Goal: Transaction & Acquisition: Book appointment/travel/reservation

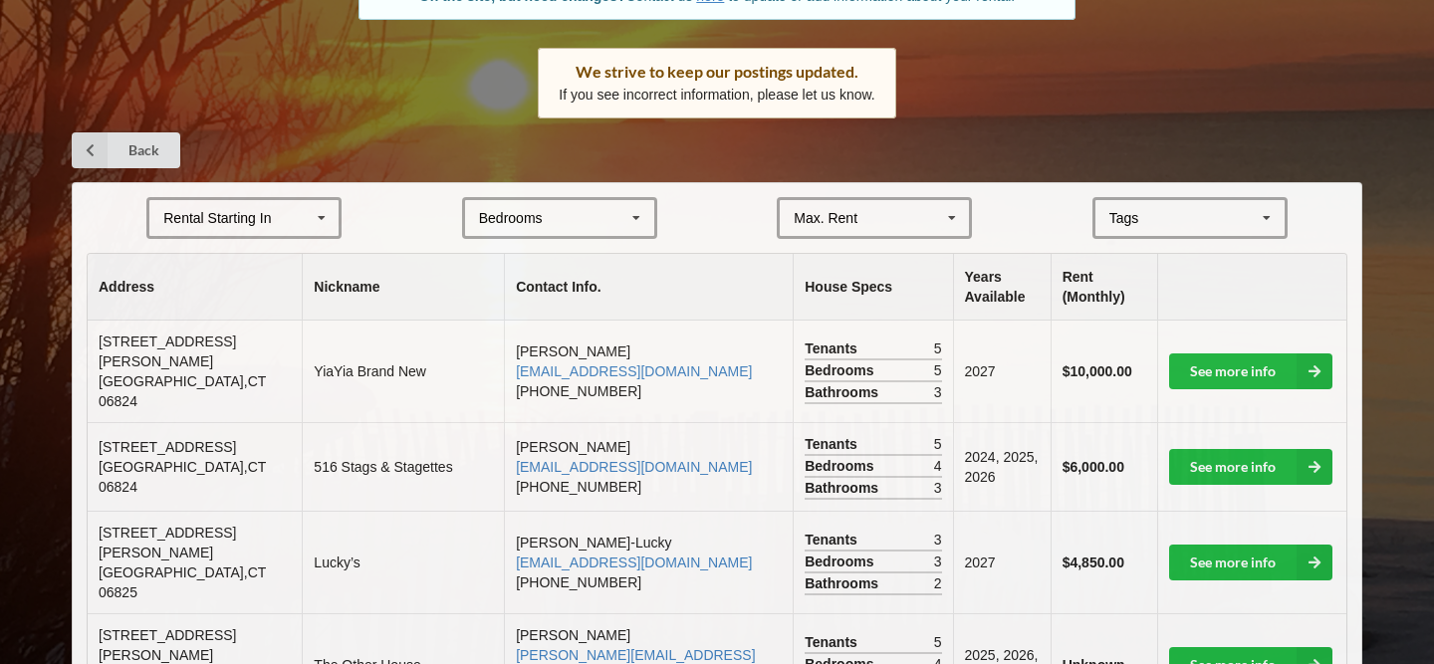
scroll to position [290, 0]
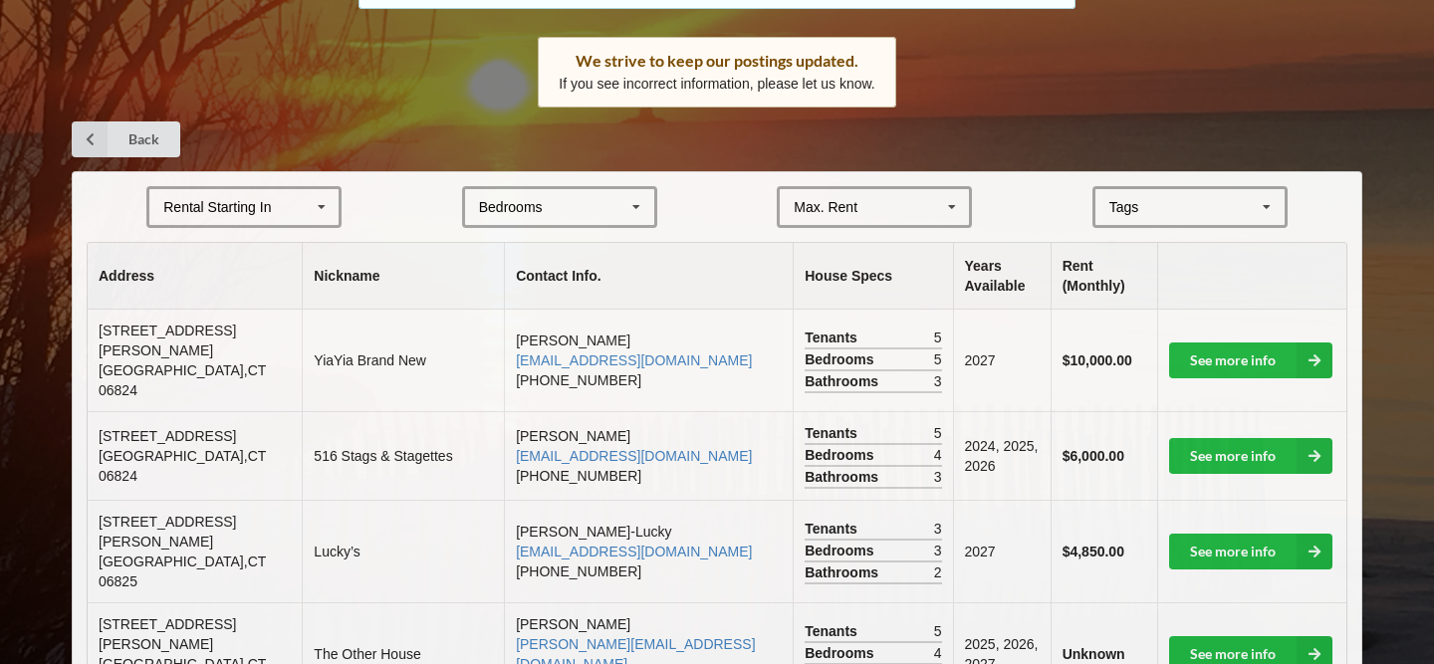
click at [270, 217] on div "Rental Starting In [DATE] 2026 2027 2028" at bounding box center [243, 207] width 195 height 42
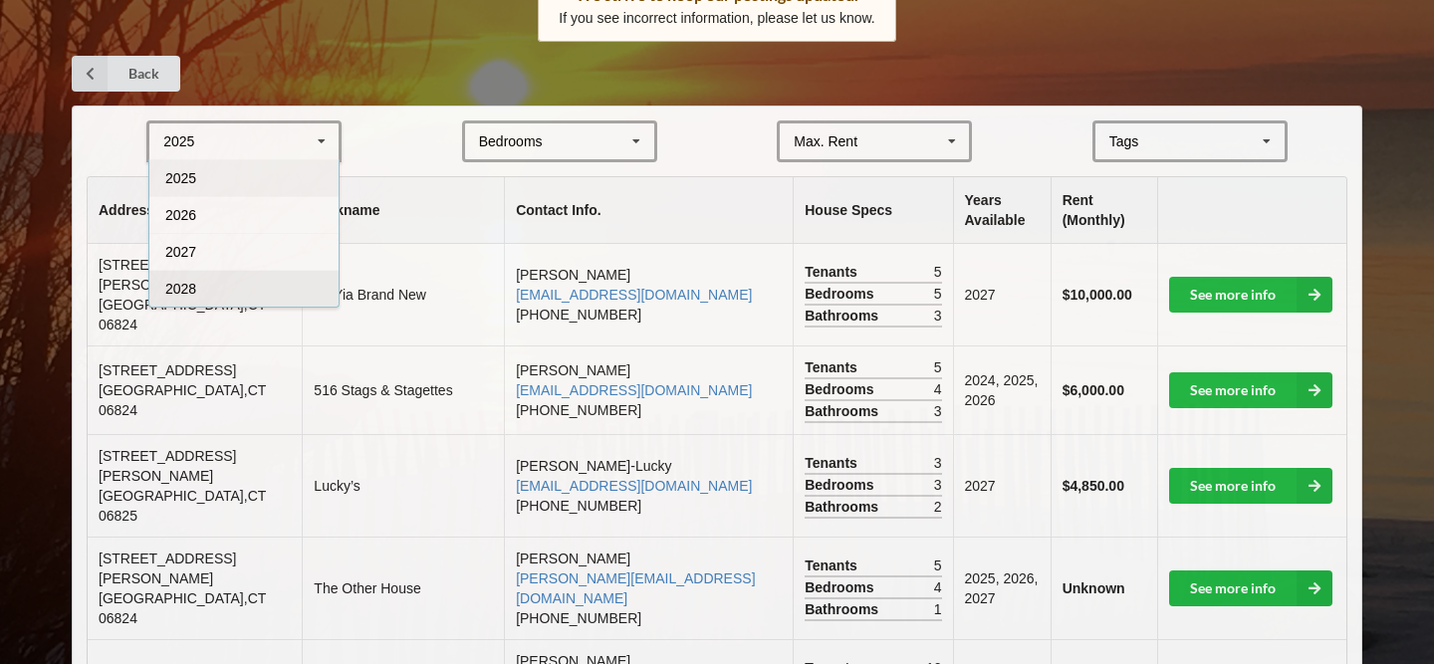
scroll to position [360, 0]
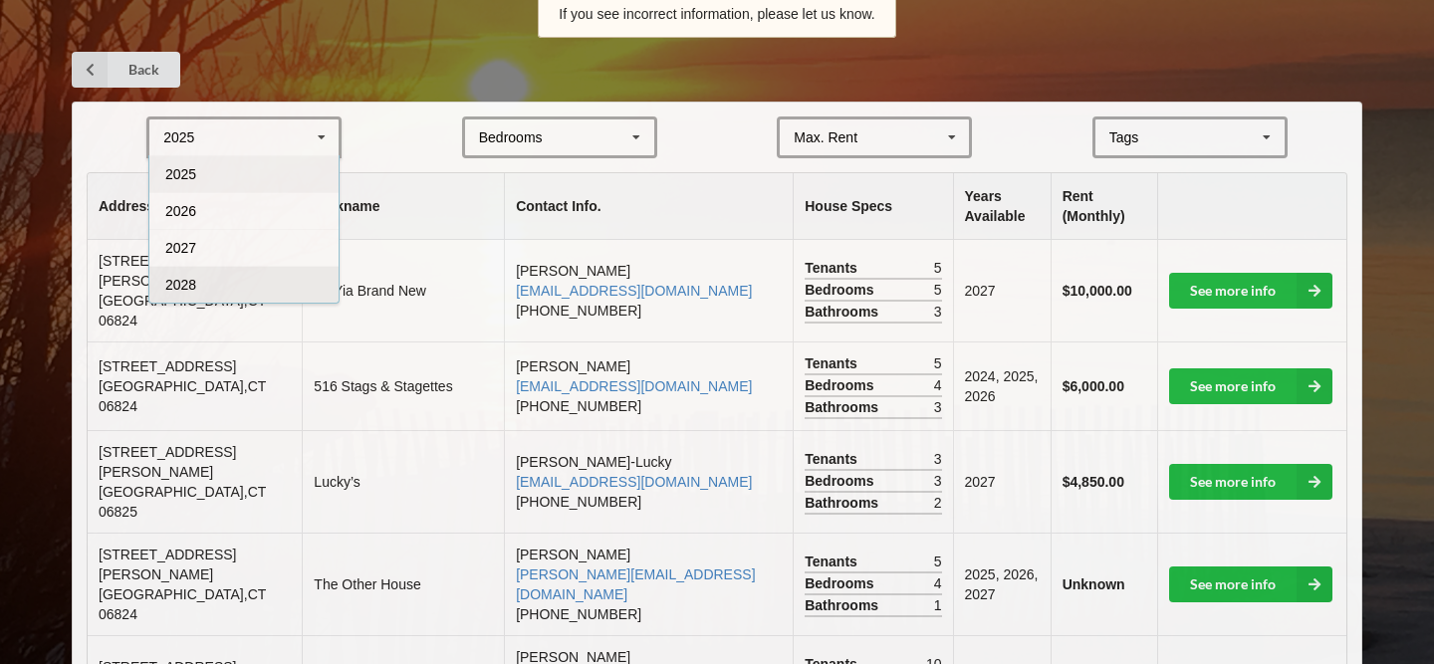
click at [262, 294] on div "2028" at bounding box center [243, 284] width 189 height 37
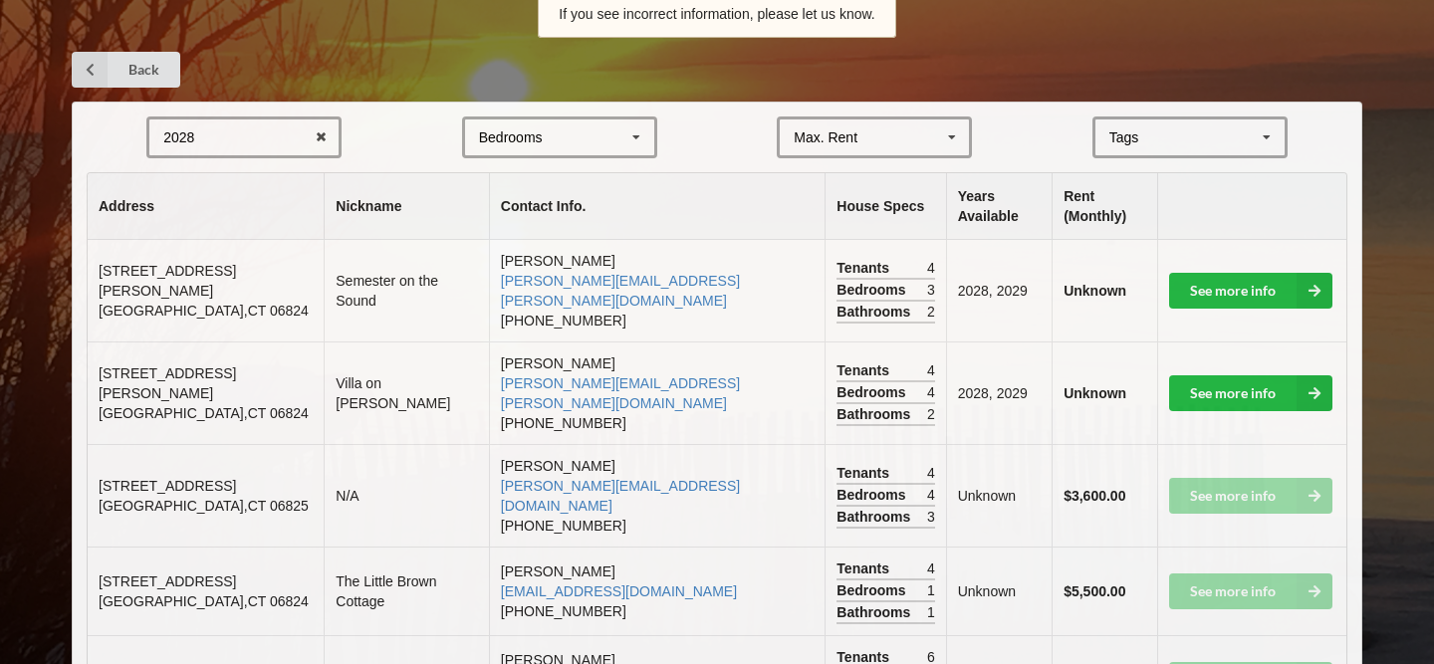
click at [558, 150] on div "Bedrooms 1 2 3 4 5 6 7 8" at bounding box center [559, 138] width 195 height 42
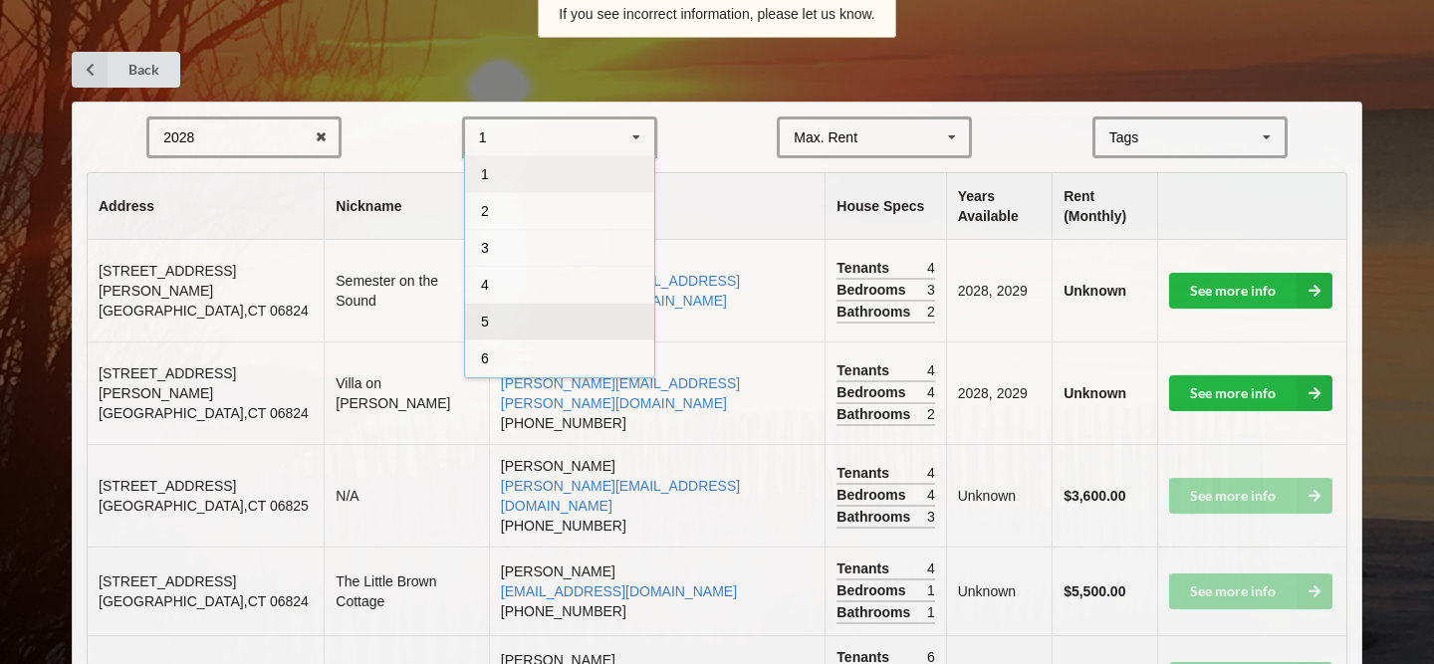
click at [528, 317] on div "5" at bounding box center [559, 321] width 189 height 37
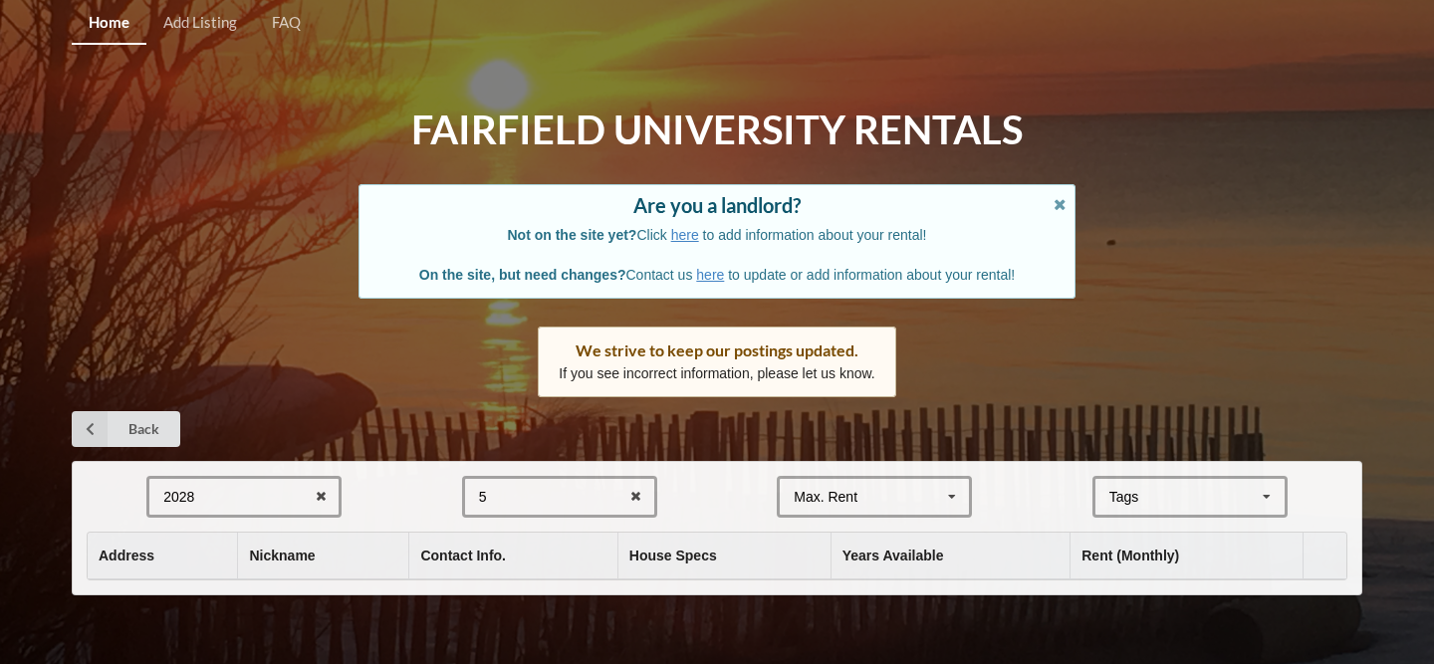
click at [265, 484] on div "2028 2025 2026 2027 2028" at bounding box center [243, 497] width 195 height 42
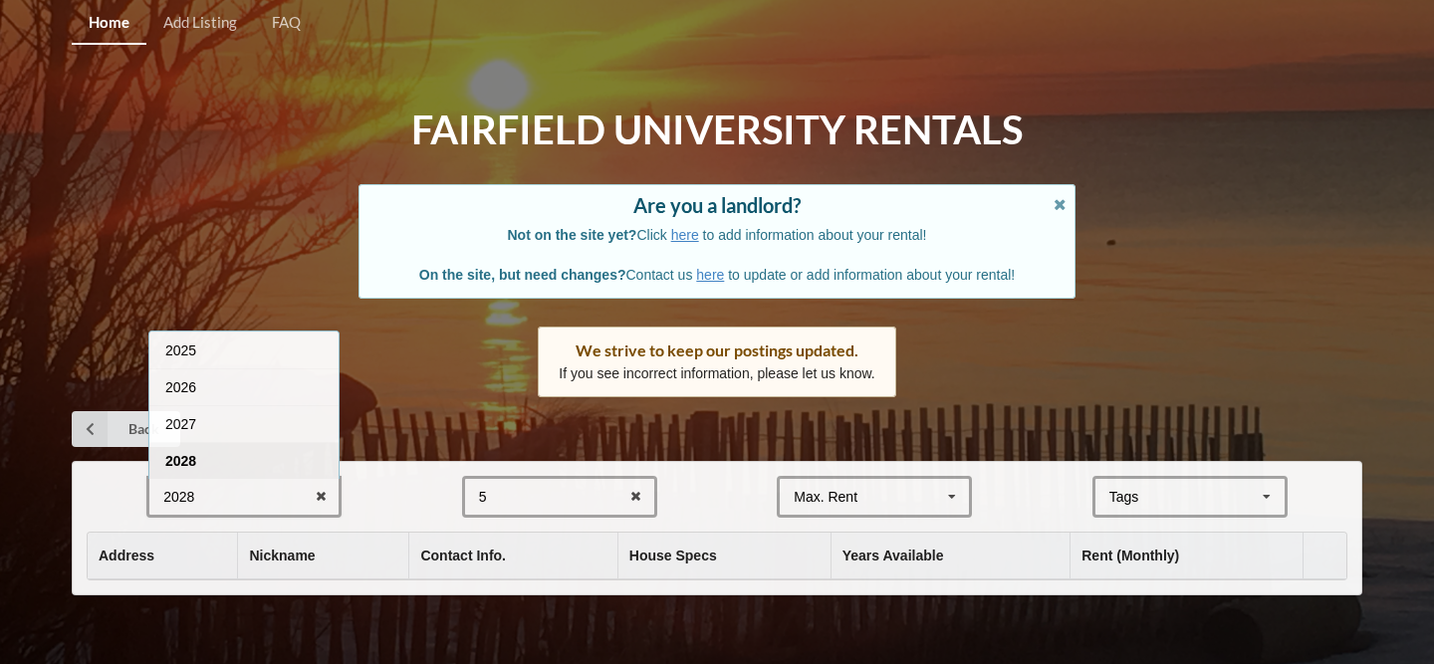
click at [582, 497] on div "5 1 2 3 4 5 6 7 8" at bounding box center [559, 497] width 195 height 42
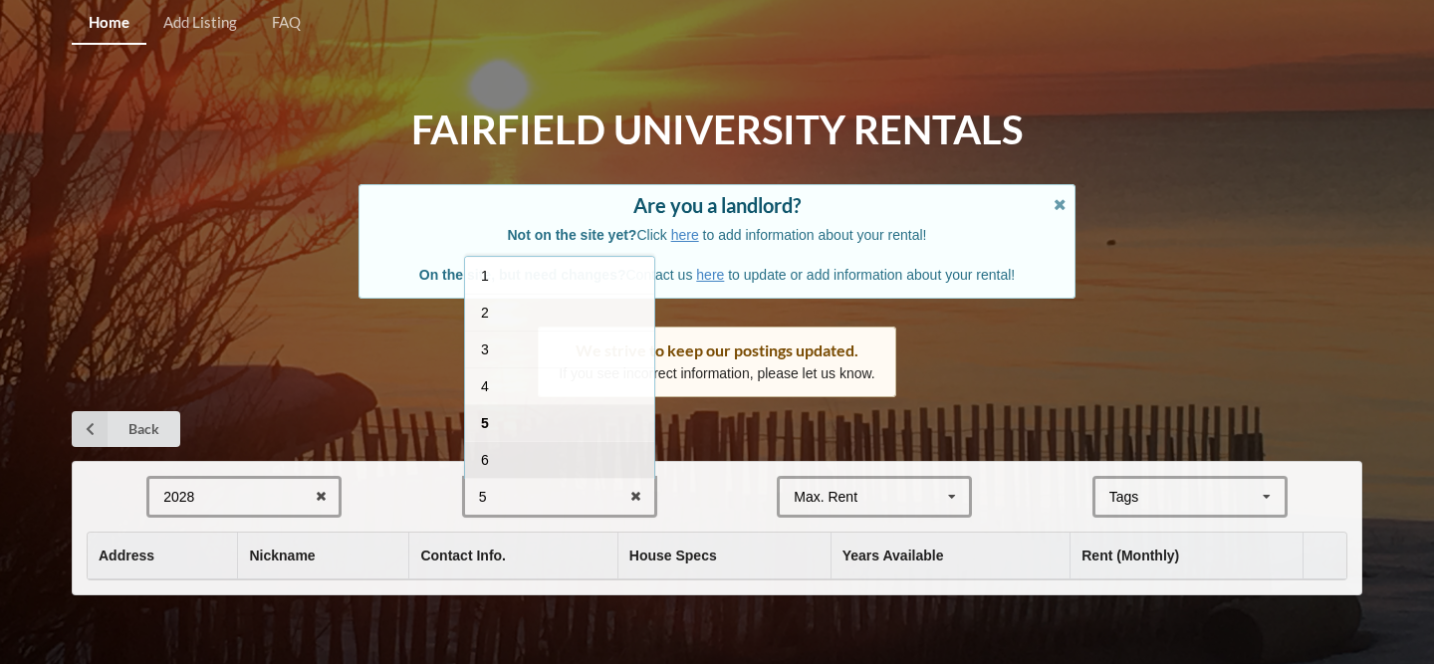
click at [572, 449] on div "6" at bounding box center [559, 459] width 189 height 37
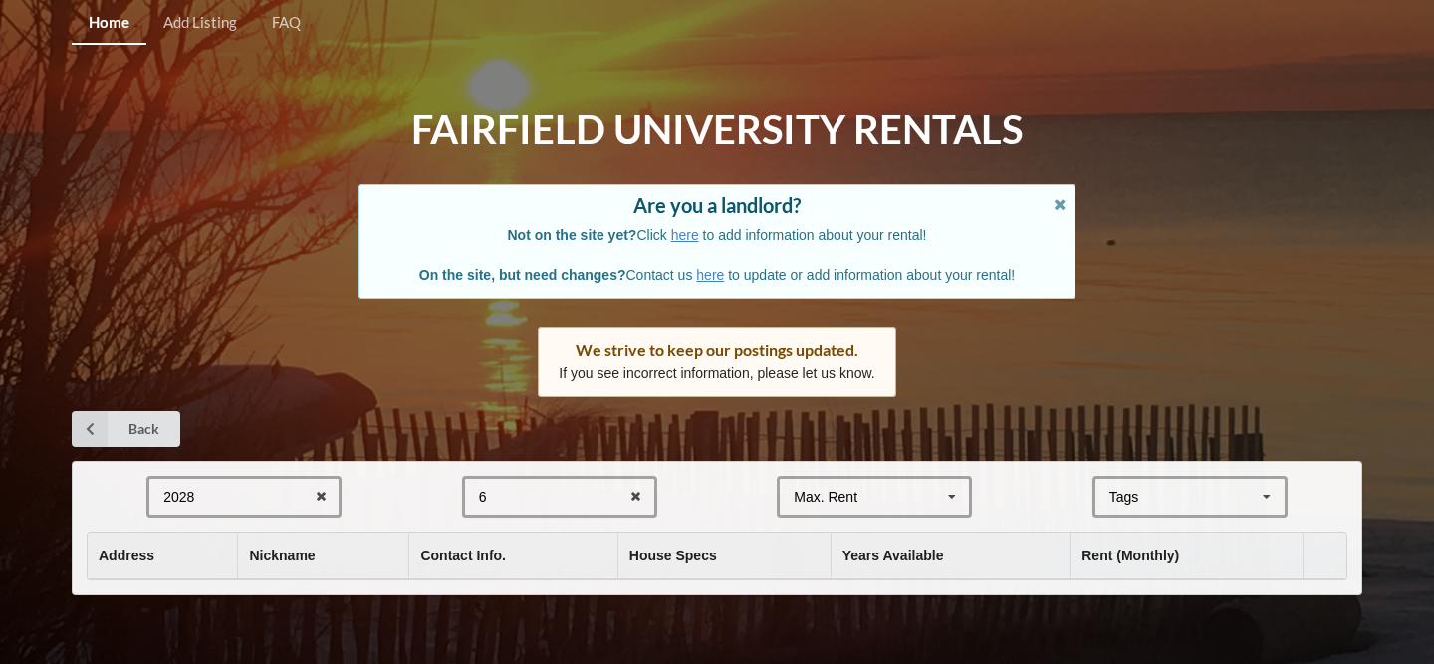
click at [575, 494] on div "6 1 2 3 4 5 6 7 8" at bounding box center [559, 497] width 195 height 42
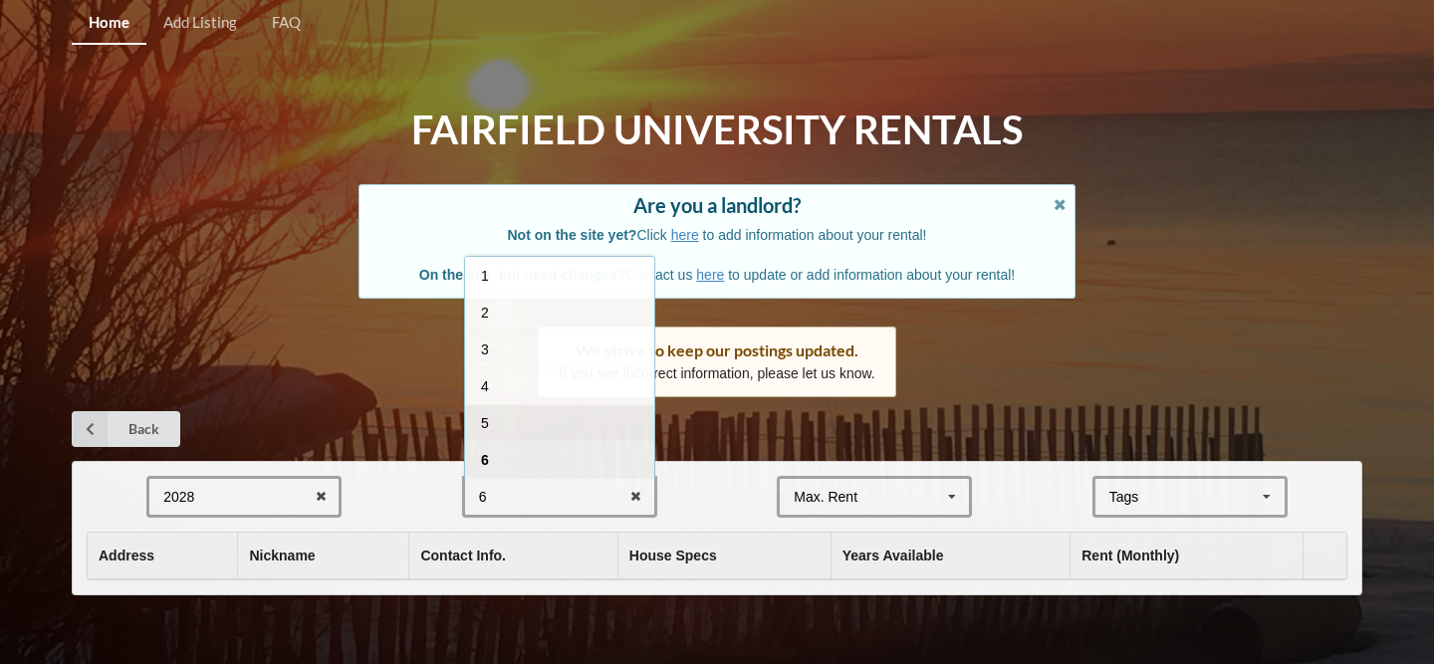
click at [564, 429] on div "5" at bounding box center [559, 422] width 189 height 37
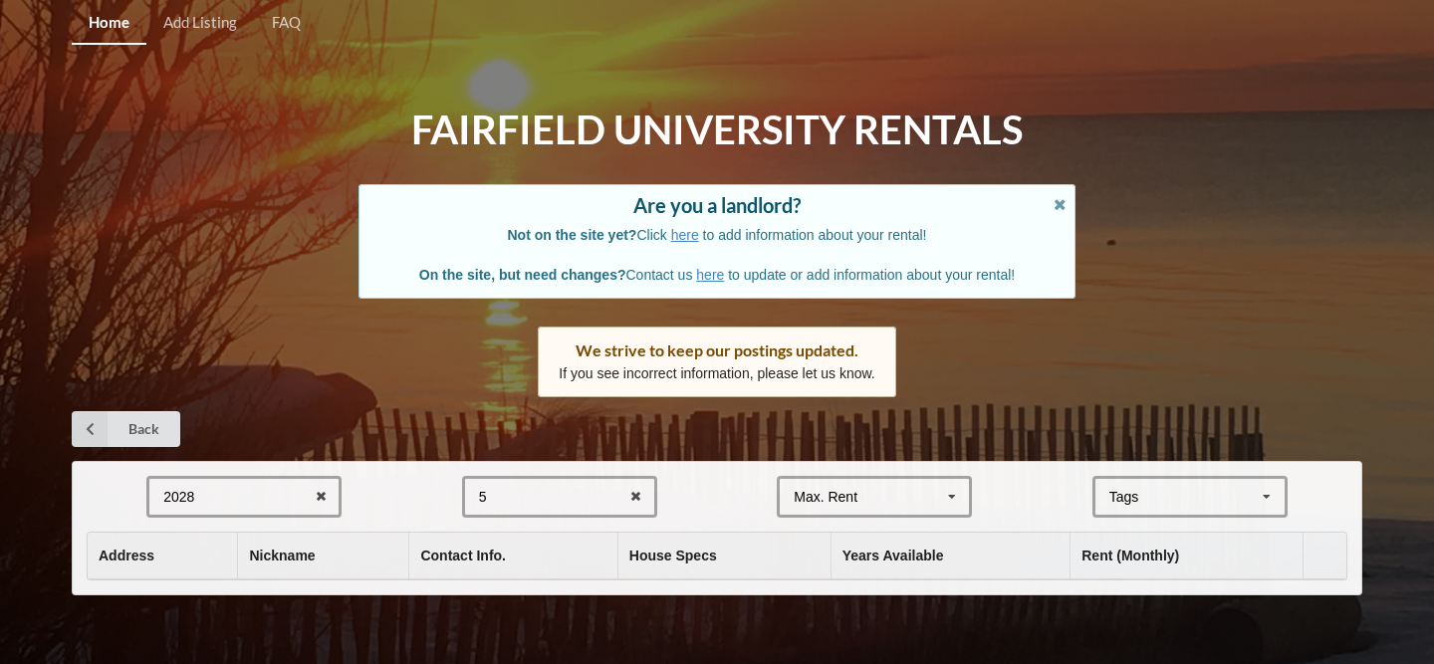
click at [894, 504] on div "Max. Rent $4,000 $5,000 $6,000 $7,000 $8,000 $9,000 $10,000 $11,000 $12,000 $13…" at bounding box center [874, 497] width 195 height 42
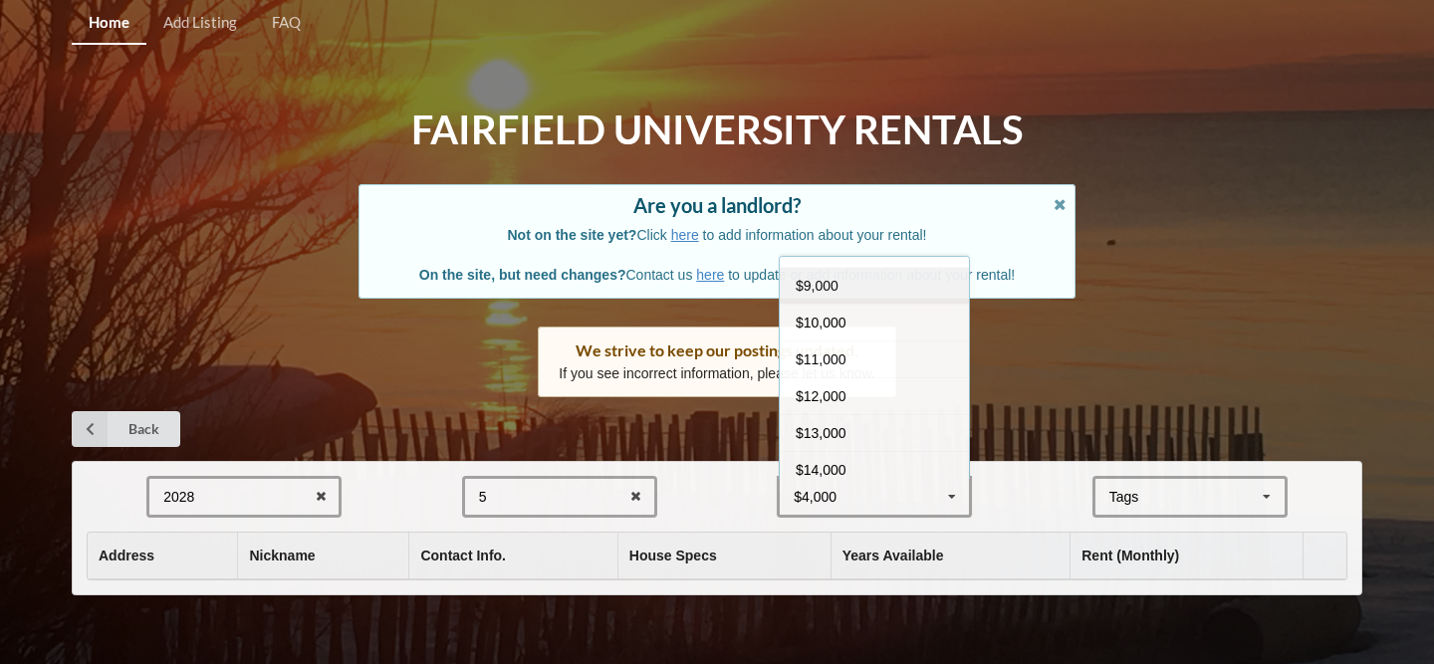
scroll to position [219, 0]
click at [889, 287] on div "$10,000" at bounding box center [874, 277] width 189 height 37
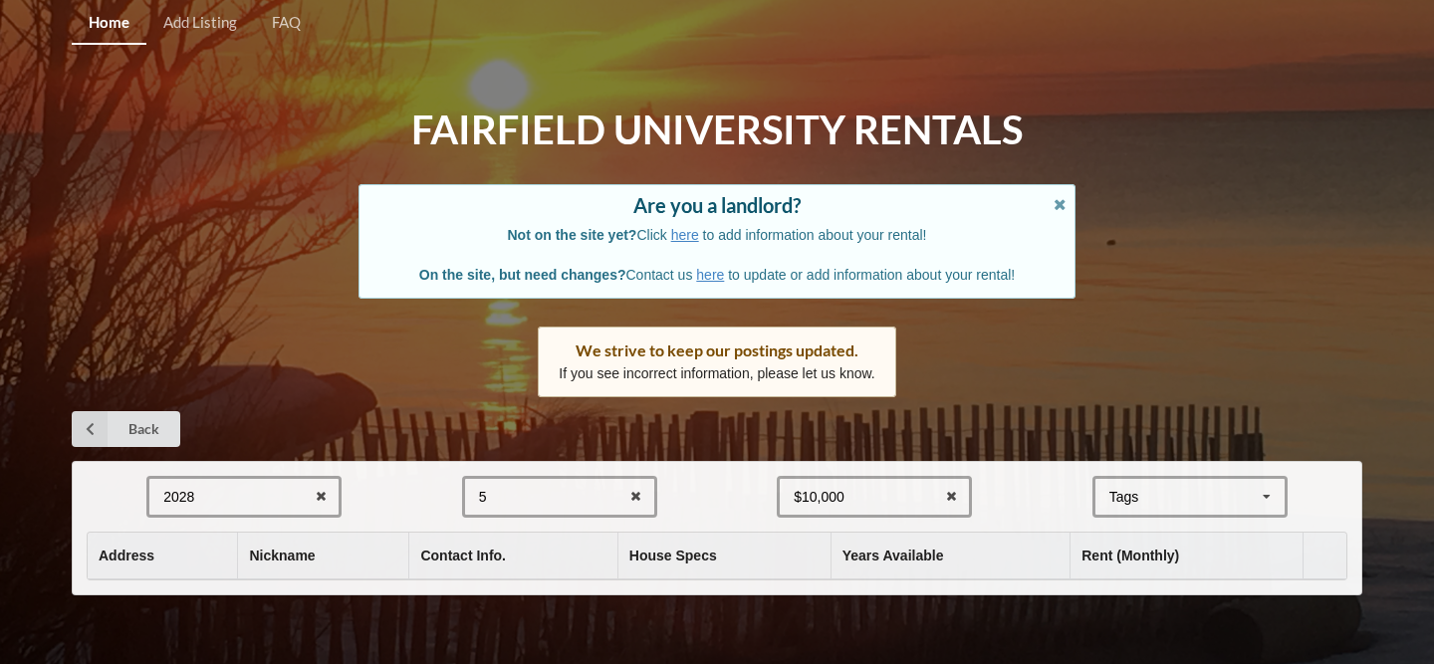
click at [1183, 488] on div "[GEOGRAPHIC_DATA] Area Downtown" at bounding box center [1190, 497] width 195 height 42
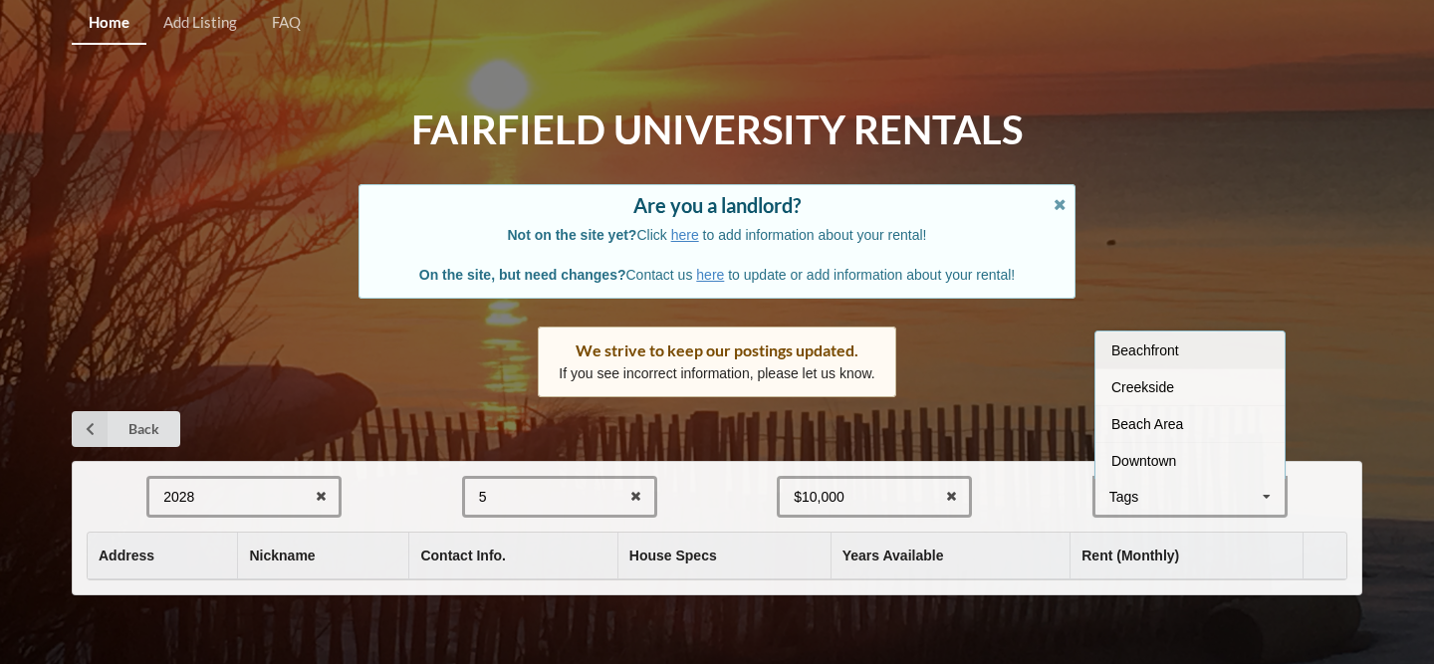
click at [1156, 367] on div "Beachfront" at bounding box center [1190, 350] width 189 height 37
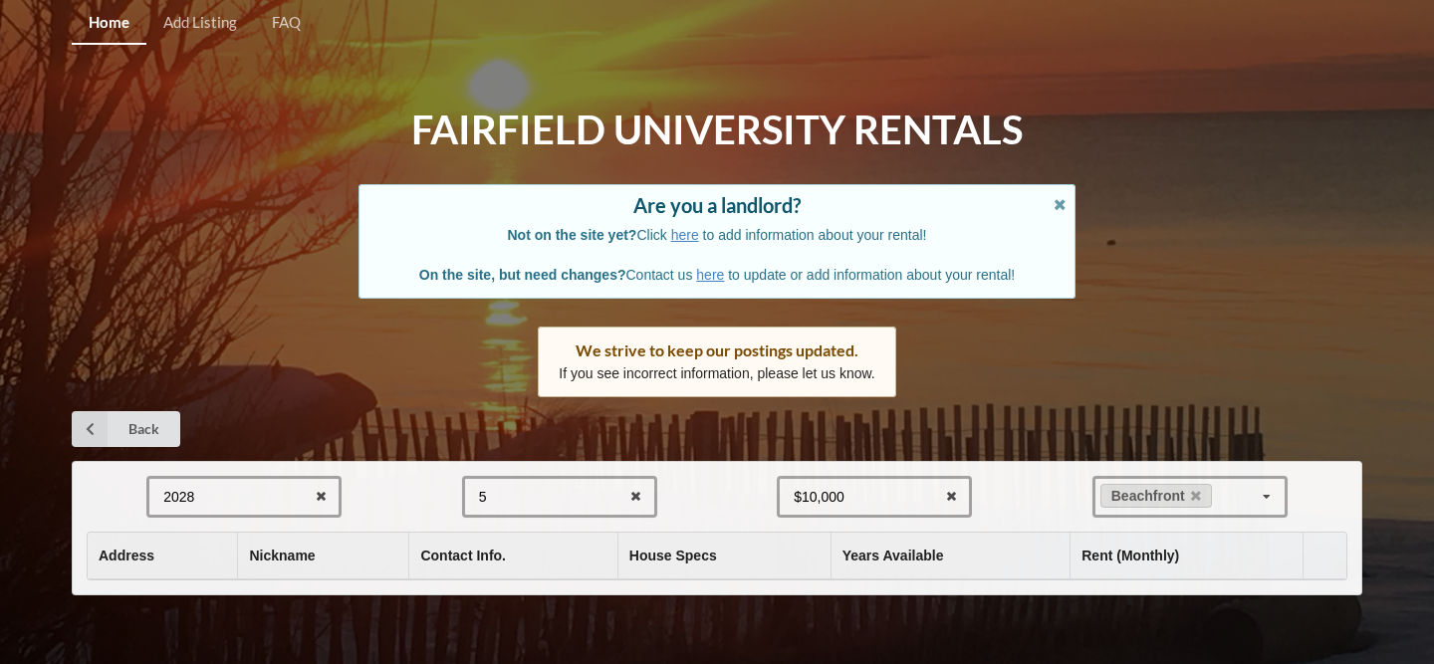
click at [606, 487] on div "5 1 2 3 4 5 6 7 8" at bounding box center [559, 497] width 195 height 42
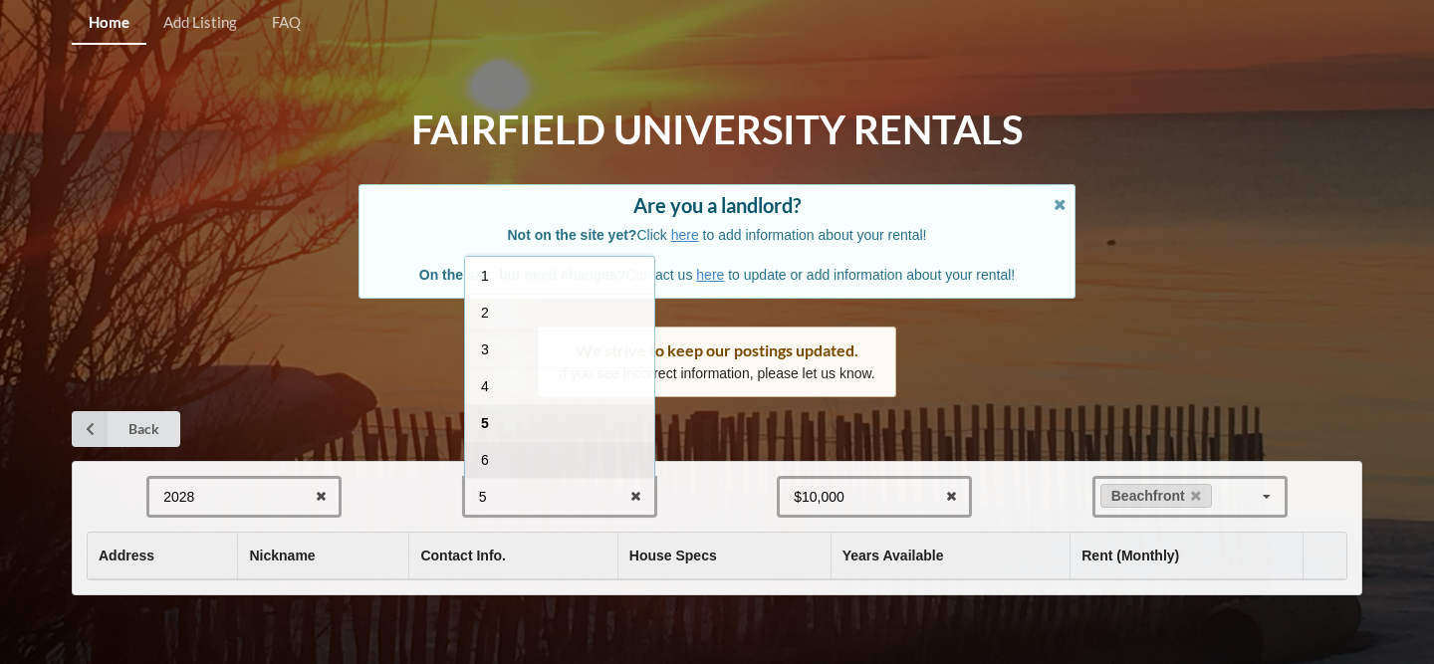
scroll to position [72, 0]
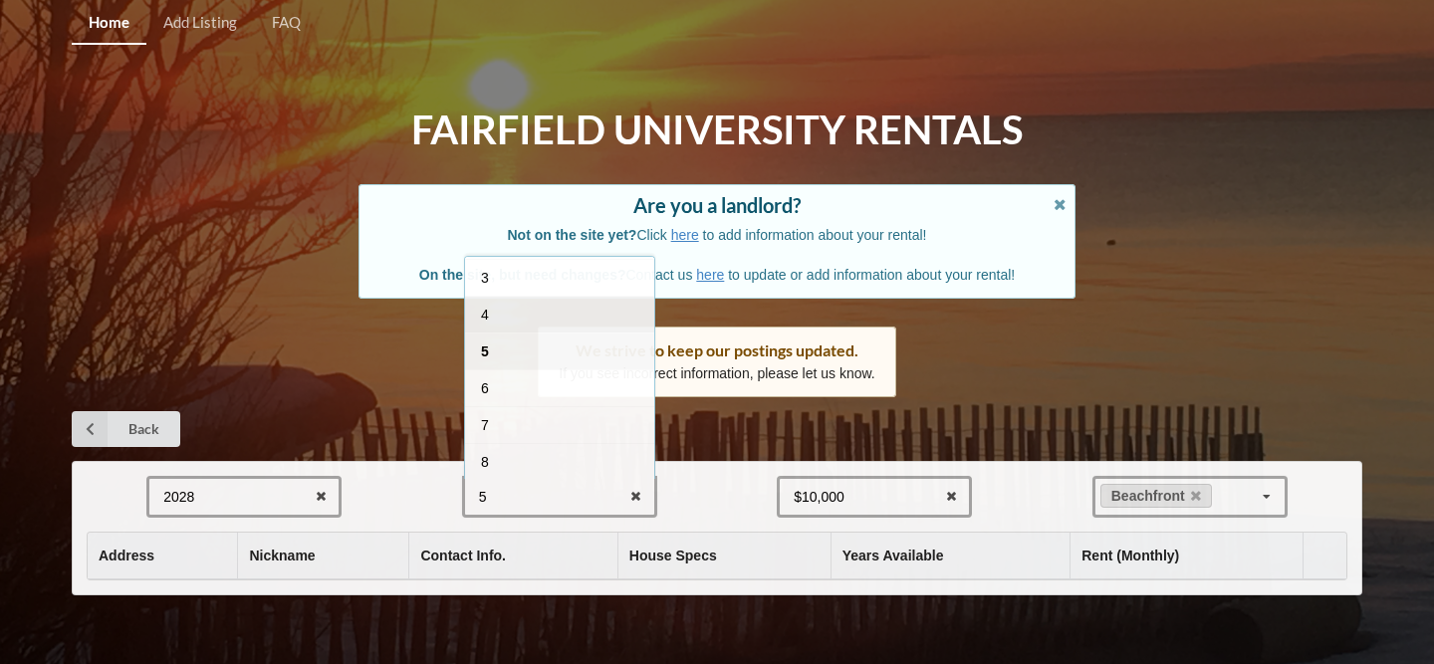
click at [597, 318] on div "4" at bounding box center [559, 314] width 189 height 37
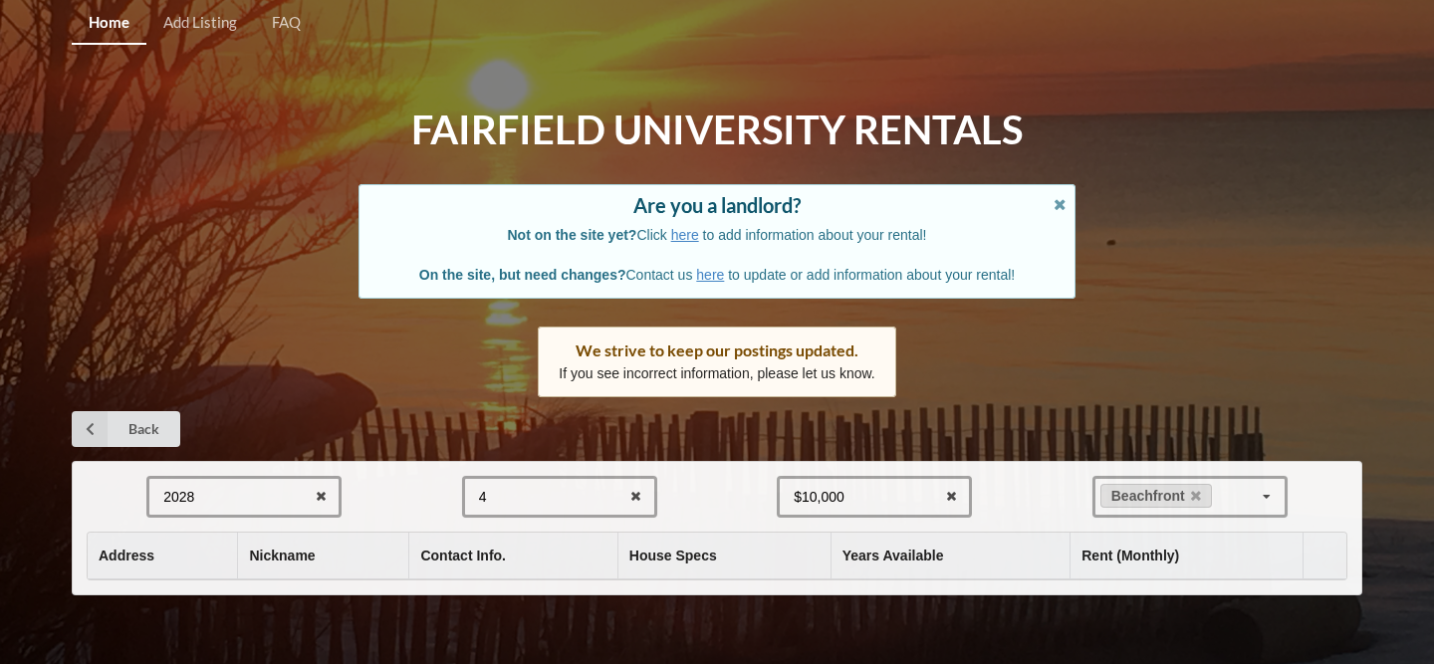
click at [582, 507] on div "4 1 2 3 4 5 6 7 8" at bounding box center [559, 497] width 195 height 42
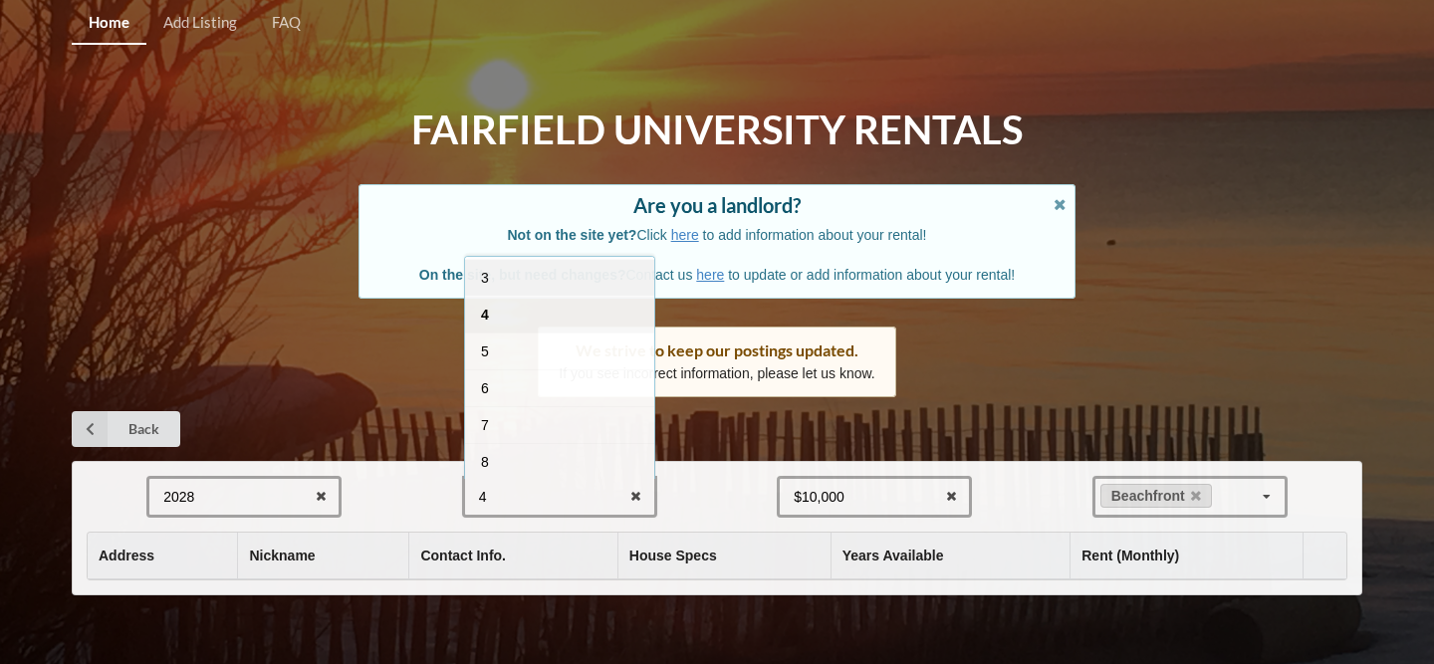
click at [577, 289] on div "3" at bounding box center [559, 277] width 189 height 37
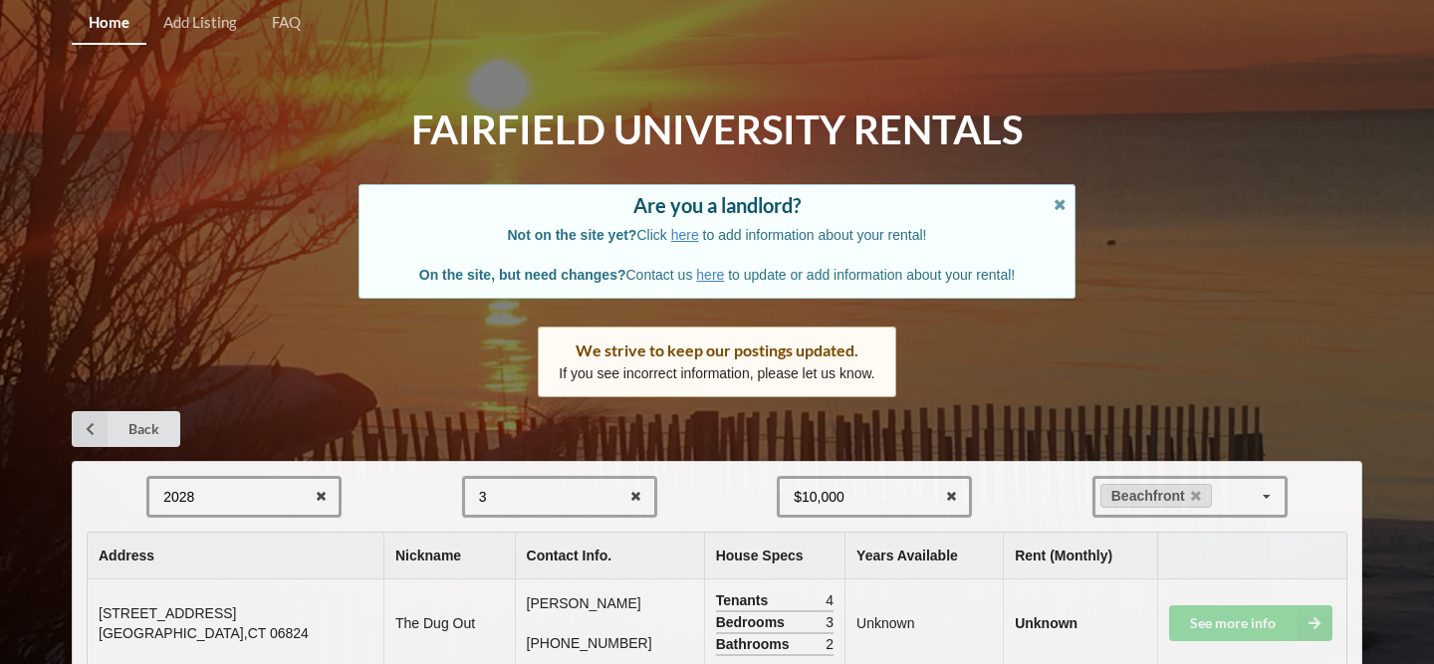
scroll to position [59, 0]
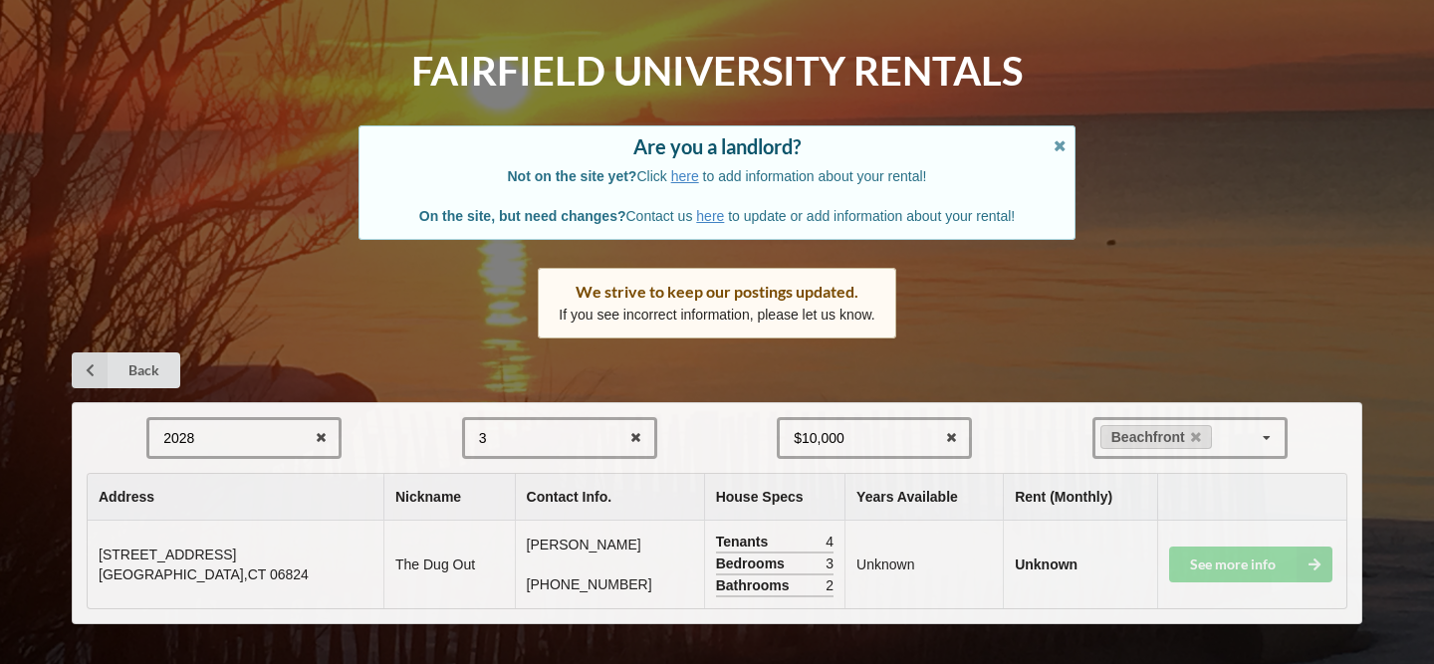
click at [566, 428] on div "3 1 2 3 4 5 6 7 8" at bounding box center [559, 438] width 195 height 42
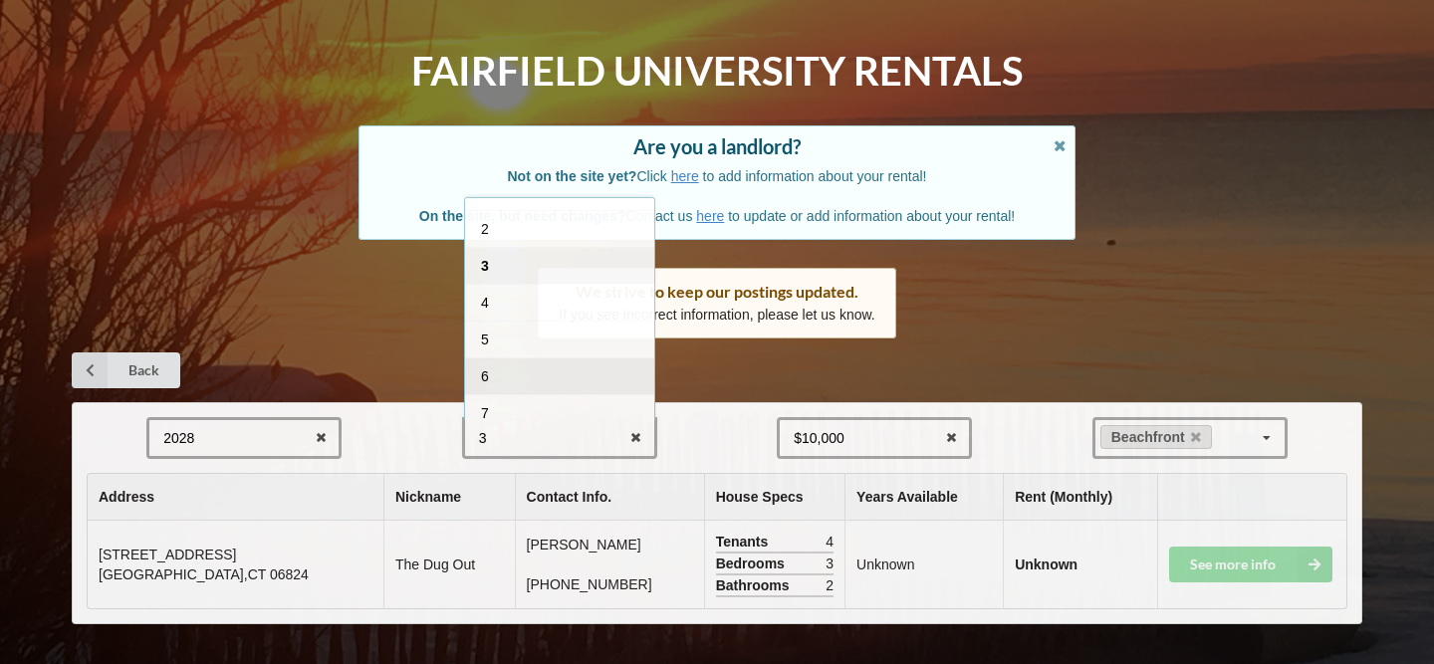
scroll to position [0, 0]
